Goal: Transaction & Acquisition: Purchase product/service

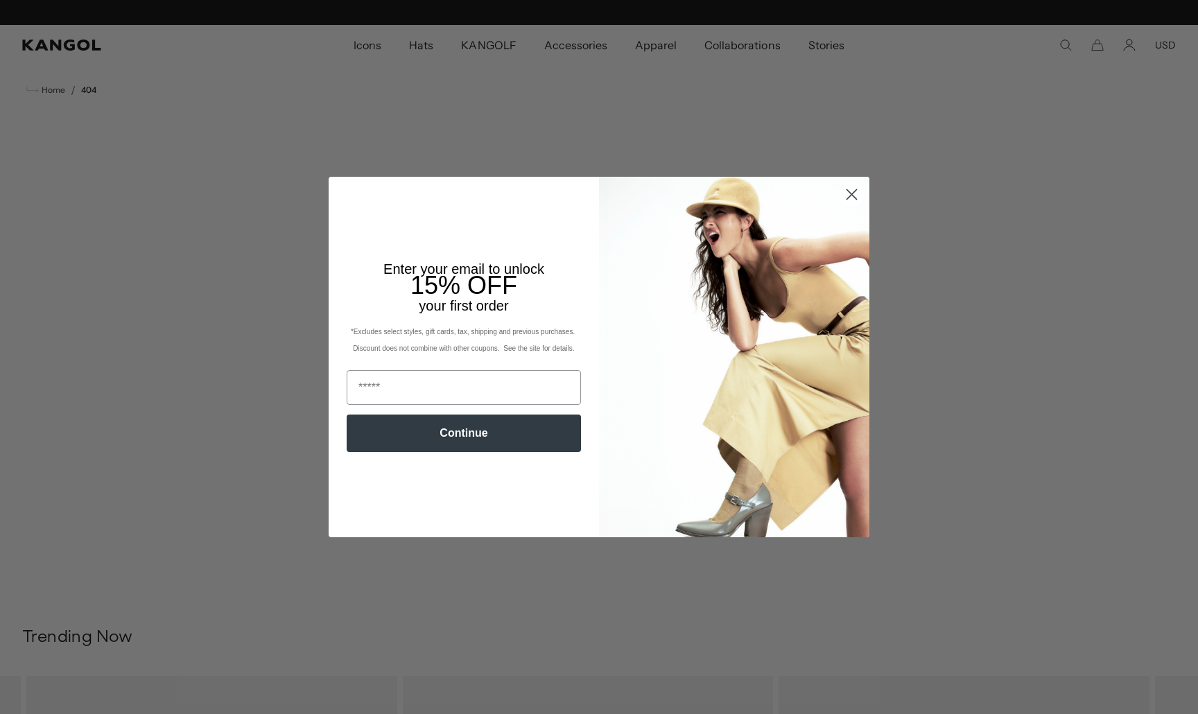
scroll to position [0, 286]
